Goal: Transaction & Acquisition: Purchase product/service

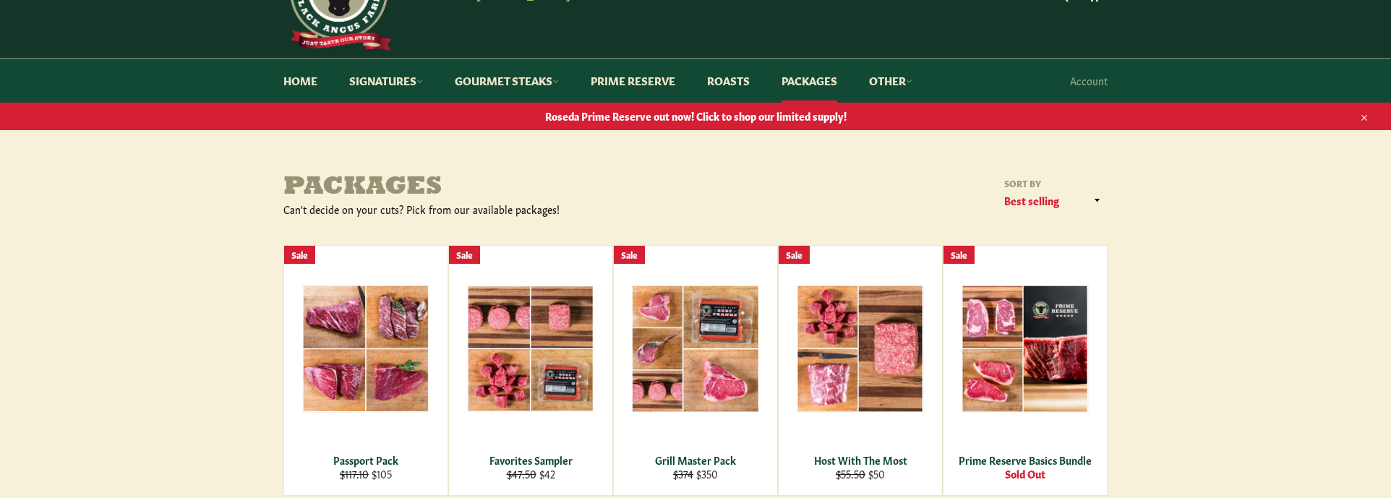
scroll to position [145, 0]
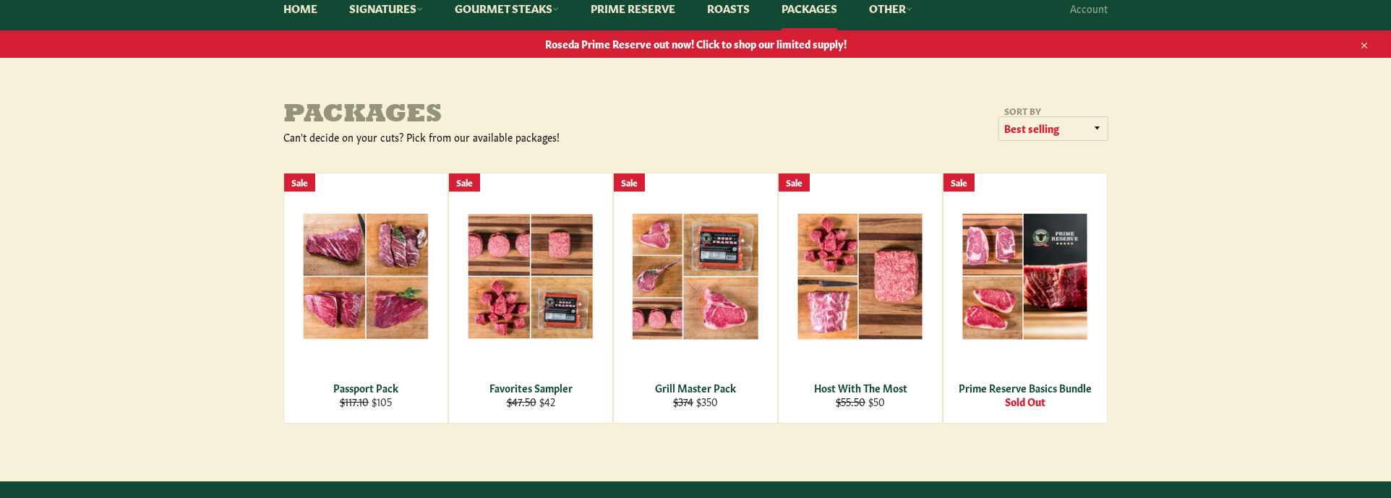
click at [1028, 132] on select "Featured Best selling Alphabetically, A-Z Alphabetically, Z-A Price, low to hig…" at bounding box center [1053, 129] width 108 height 24
select select "price-descending"
click at [999, 117] on select "Featured Best selling Alphabetically, A-Z Alphabetically, Z-A Price, low to hig…" at bounding box center [1053, 129] width 108 height 24
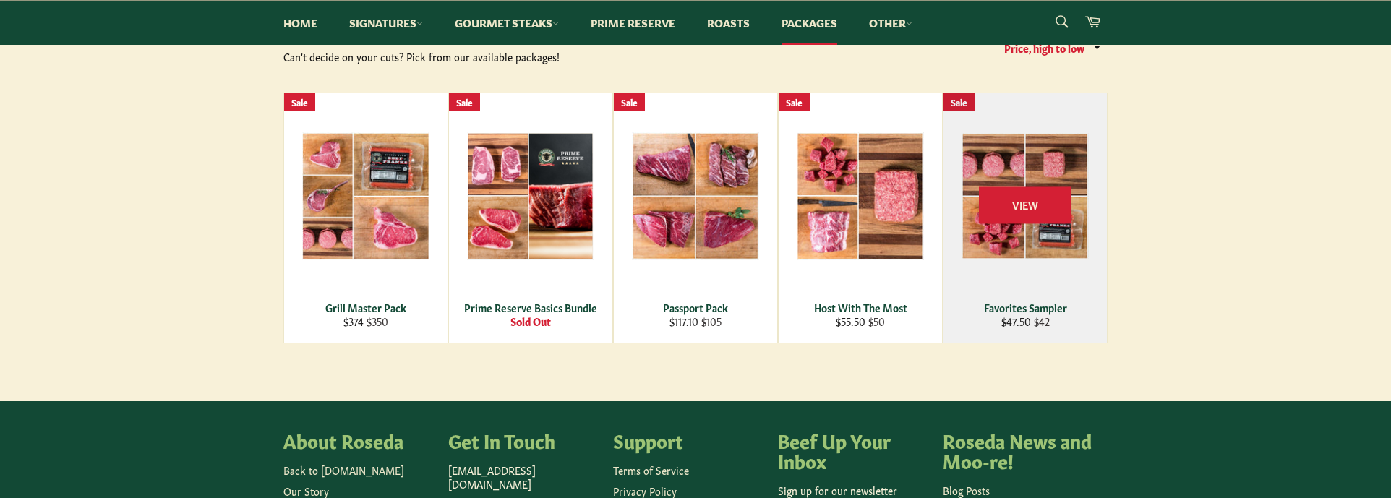
scroll to position [217, 0]
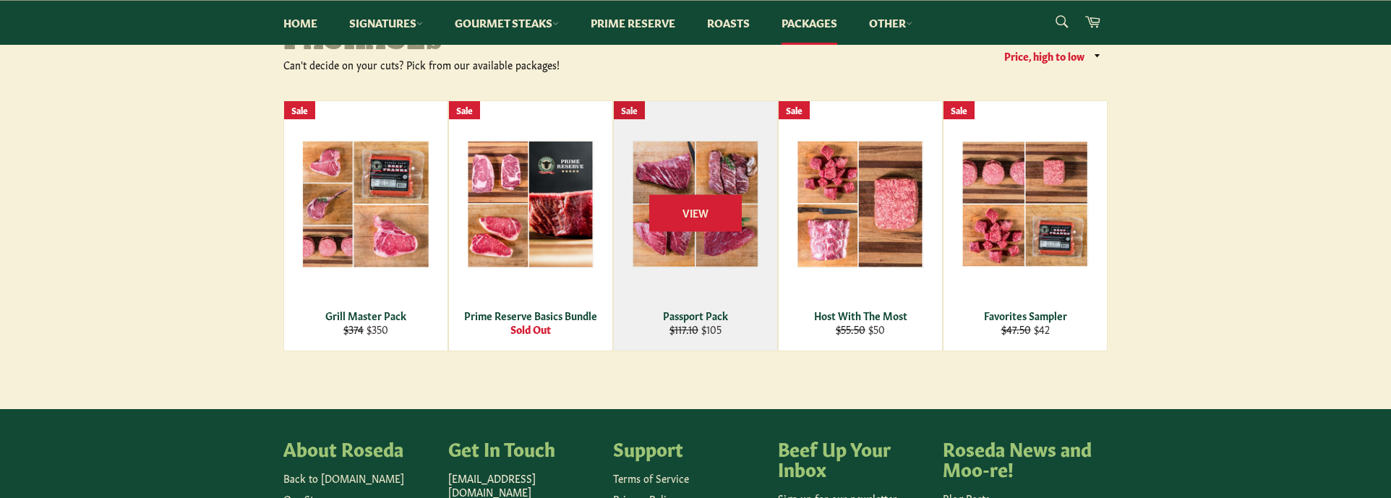
click at [723, 282] on div "View" at bounding box center [695, 225] width 163 height 249
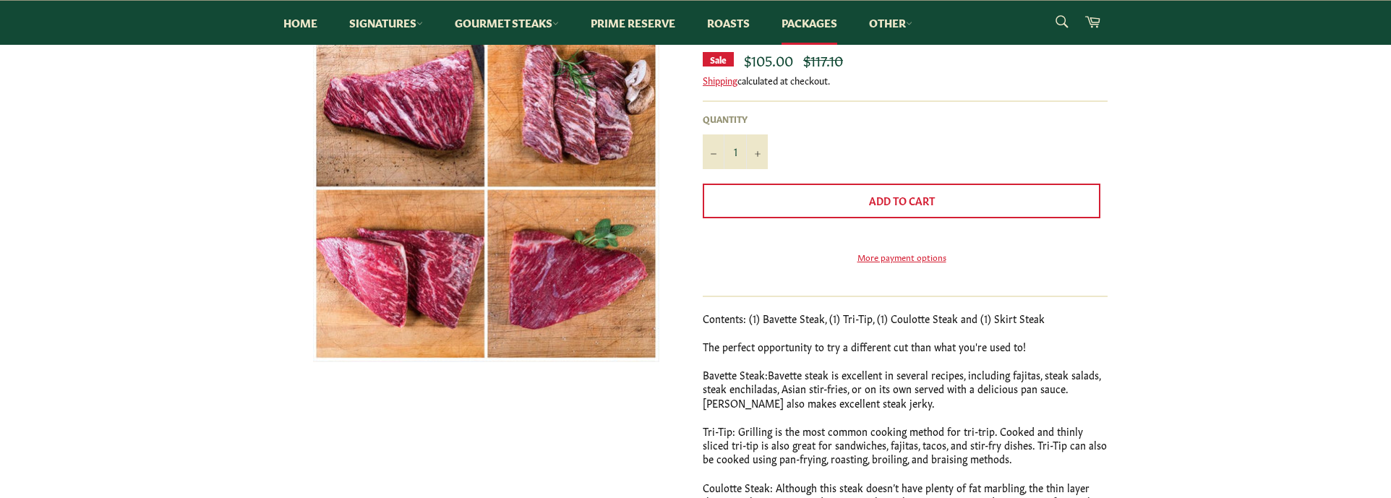
scroll to position [217, 0]
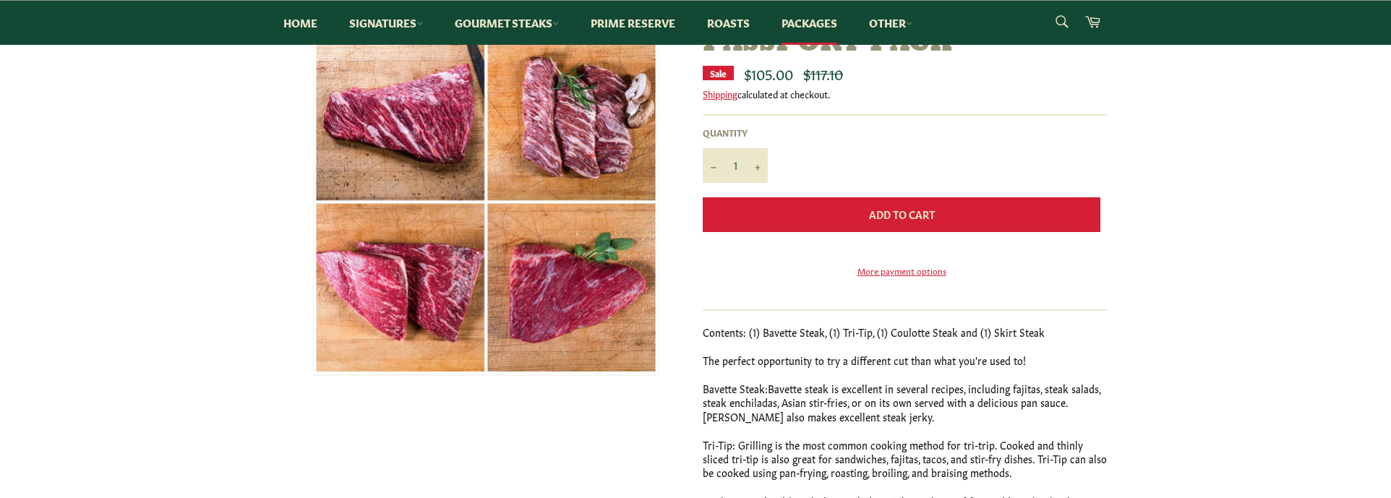
click at [913, 221] on span "Add to Cart" at bounding box center [902, 214] width 66 height 14
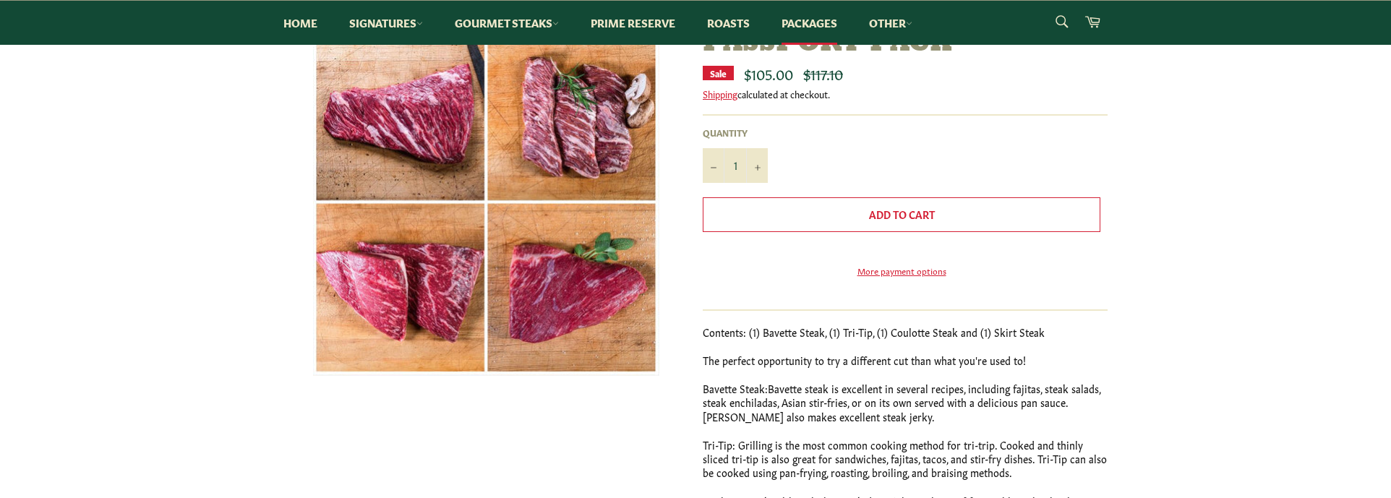
scroll to position [189, 0]
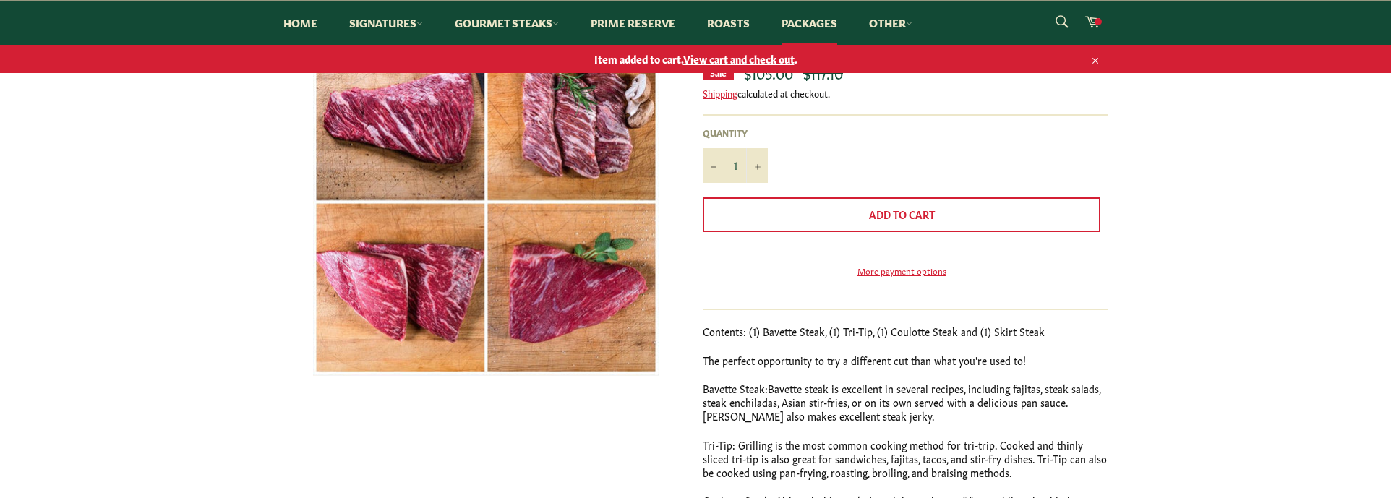
click at [754, 58] on span "View cart and check out" at bounding box center [738, 58] width 111 height 14
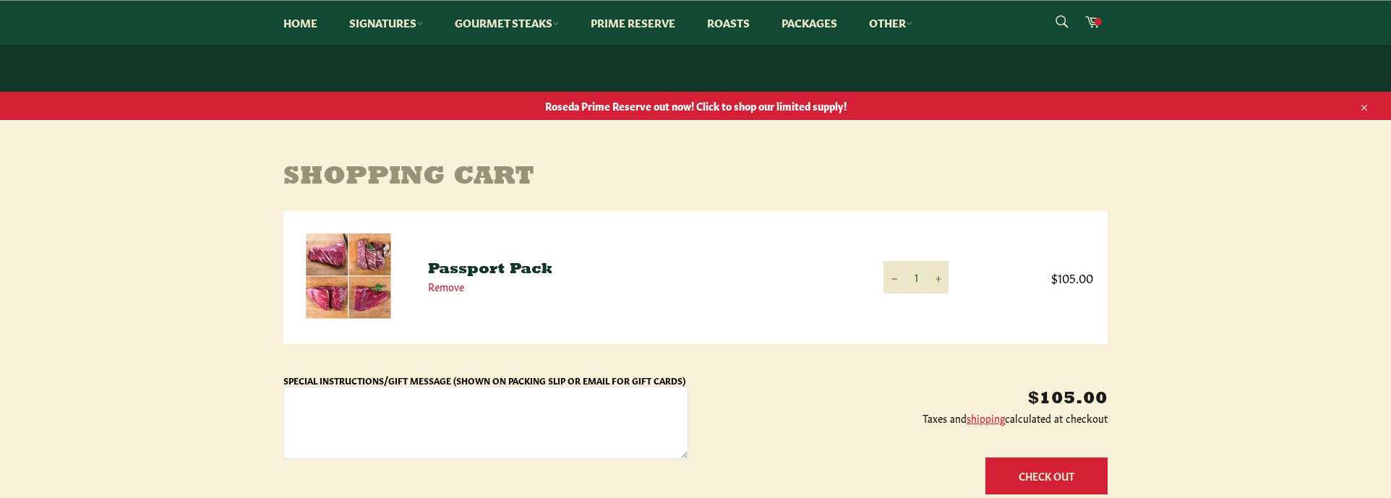
scroll to position [217, 0]
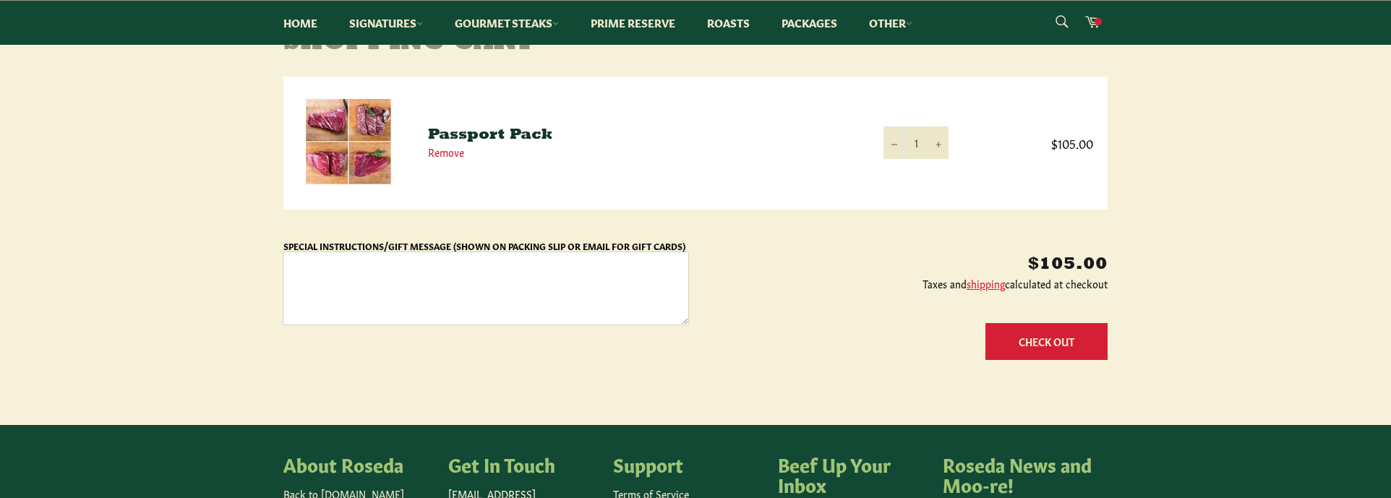
click at [631, 278] on textarea "Special Instructions/Gift Message (Shown on Packing Slip or Email for Gift Card…" at bounding box center [485, 288] width 405 height 72
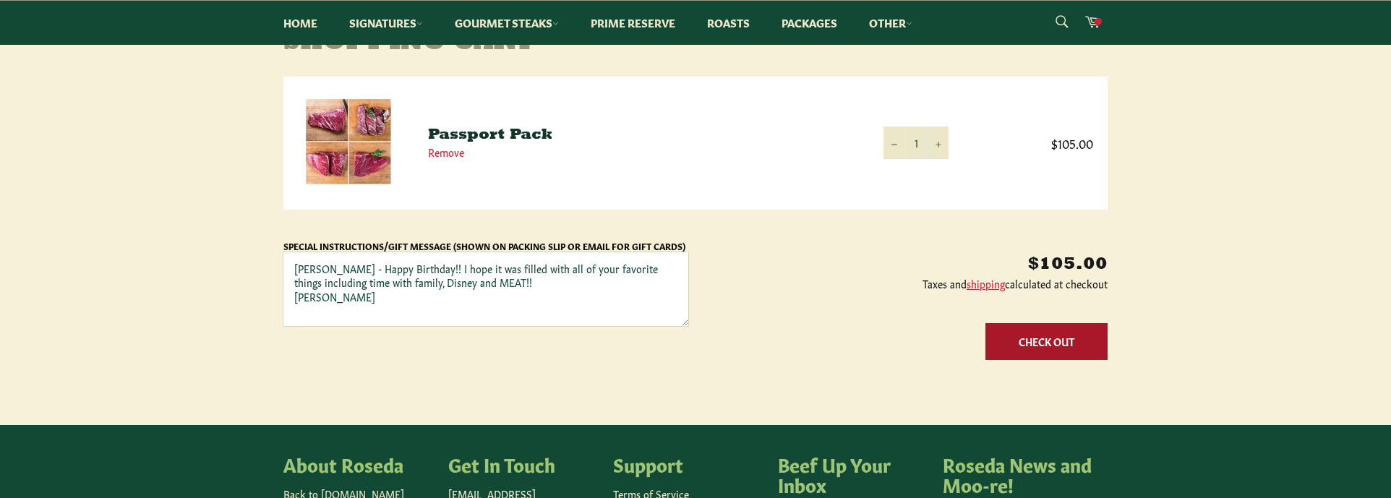
type textarea "[PERSON_NAME] - Happy Birthday!! I hope it was filled with all of your favorite…"
click at [1060, 337] on button "Check Out" at bounding box center [1047, 341] width 122 height 37
